Goal: Transaction & Acquisition: Book appointment/travel/reservation

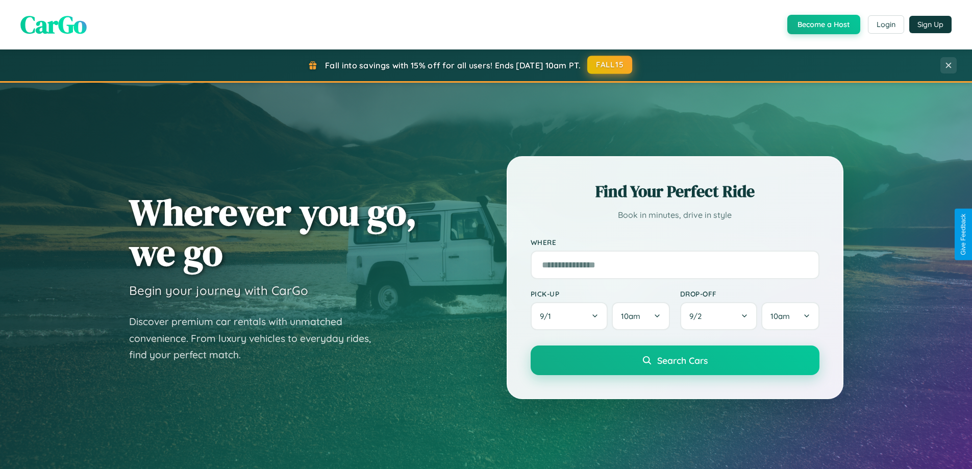
click at [610, 65] on button "FALL15" at bounding box center [609, 65] width 45 height 18
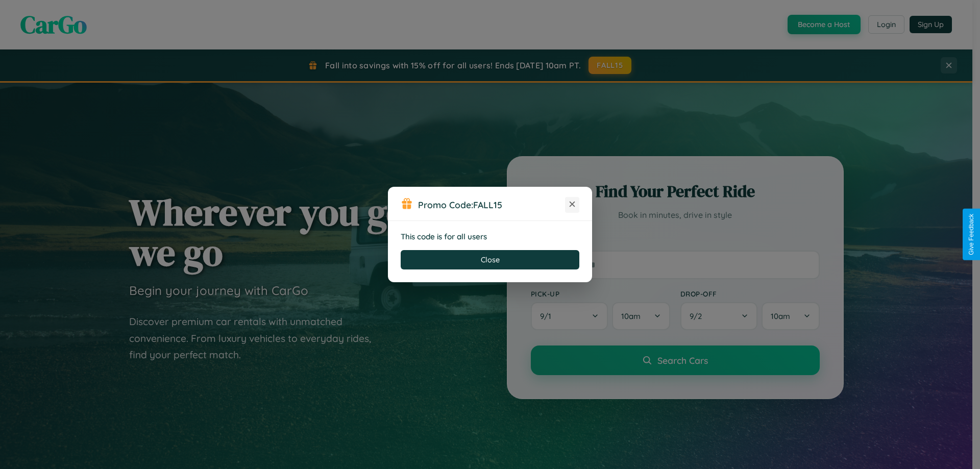
click at [572, 205] on icon at bounding box center [572, 204] width 10 height 10
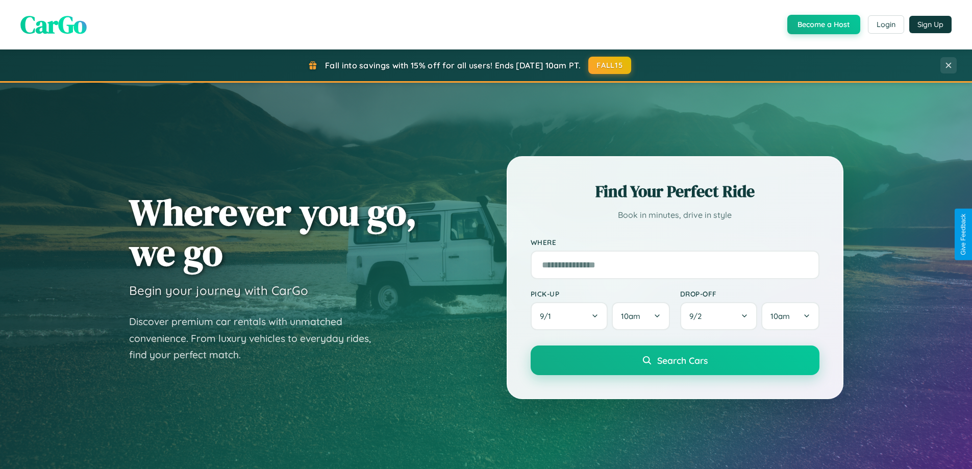
scroll to position [440, 0]
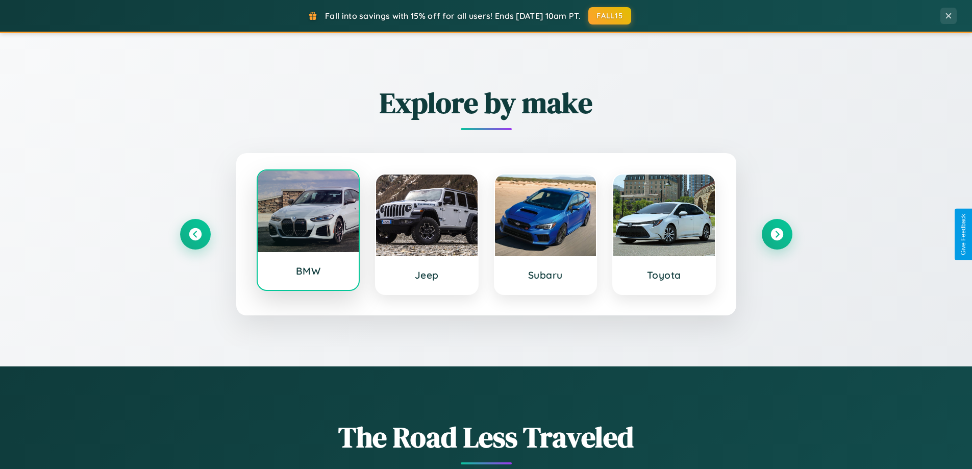
click at [308, 232] on div at bounding box center [309, 211] width 102 height 82
